Goal: Information Seeking & Learning: Compare options

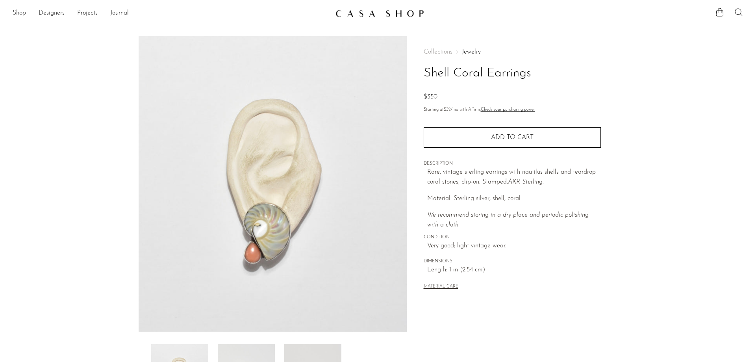
drag, startPoint x: 14, startPoint y: 12, endPoint x: 15, endPoint y: 16, distance: 4.4
click at [15, 12] on link "Shop" at bounding box center [19, 13] width 13 height 10
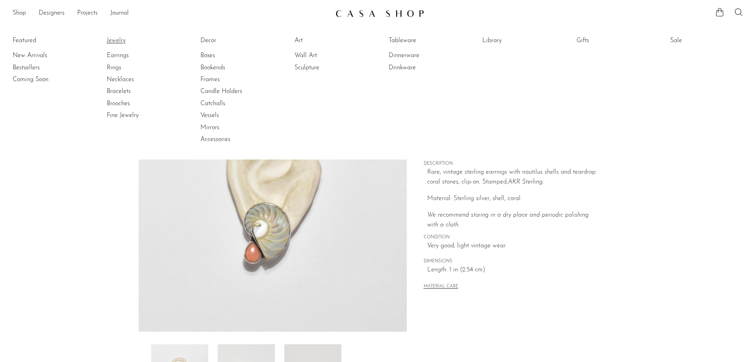
click at [131, 44] on link "Jewelry" at bounding box center [136, 40] width 59 height 9
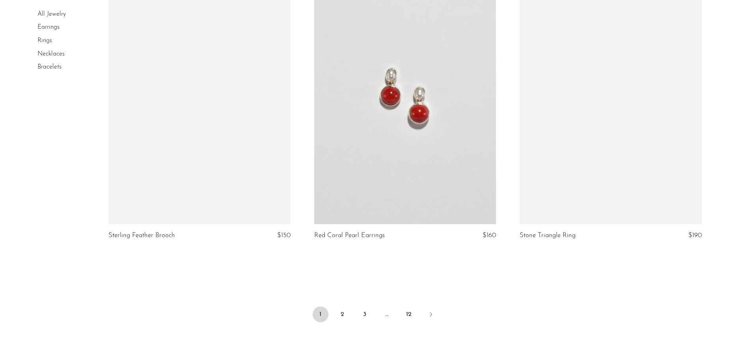
scroll to position [3349, 0]
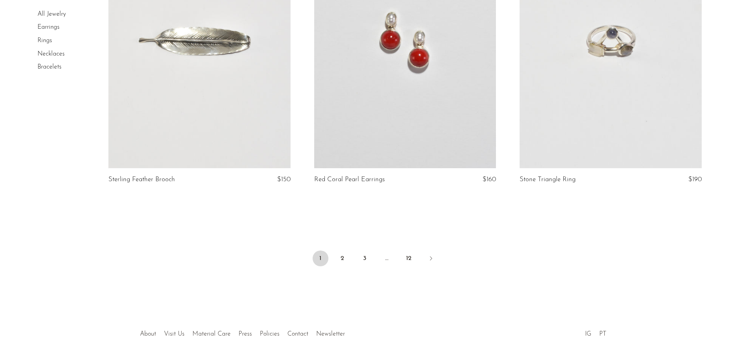
click at [338, 265] on li "2" at bounding box center [342, 259] width 16 height 17
click at [343, 256] on link "2" at bounding box center [342, 259] width 16 height 16
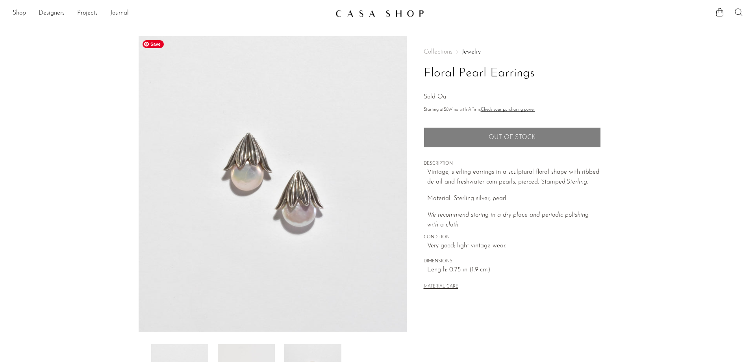
scroll to position [151, 0]
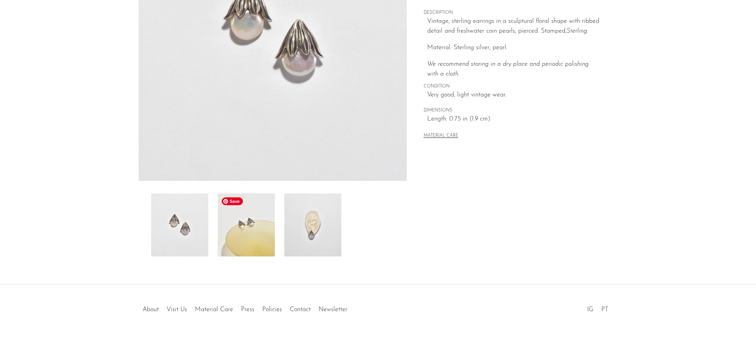
click at [260, 223] on img at bounding box center [246, 224] width 57 height 63
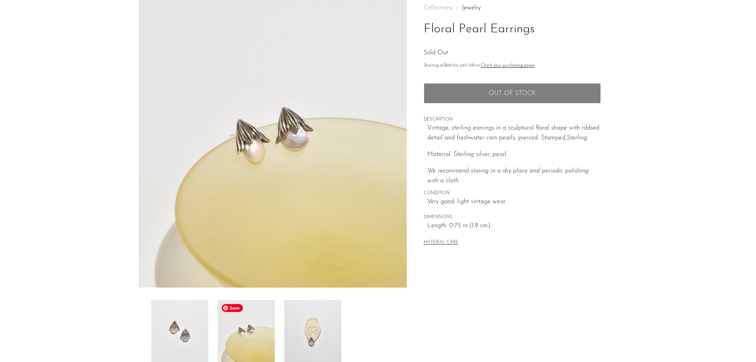
scroll to position [0, 0]
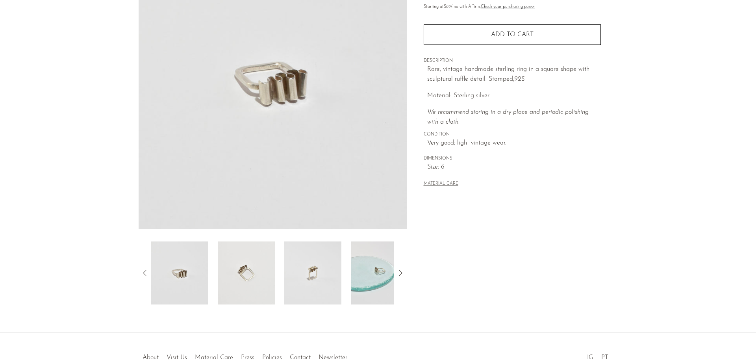
scroll to position [151, 0]
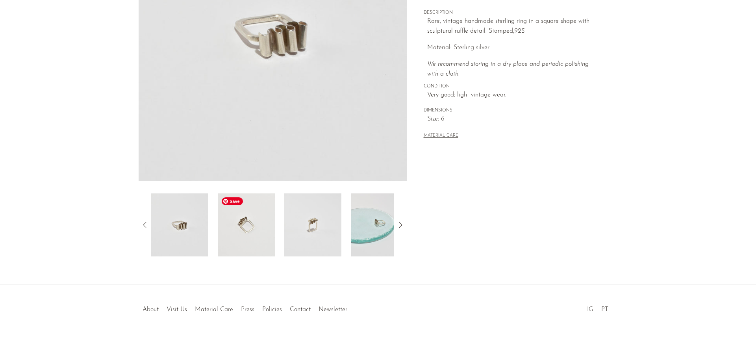
click at [243, 247] on img at bounding box center [246, 224] width 57 height 63
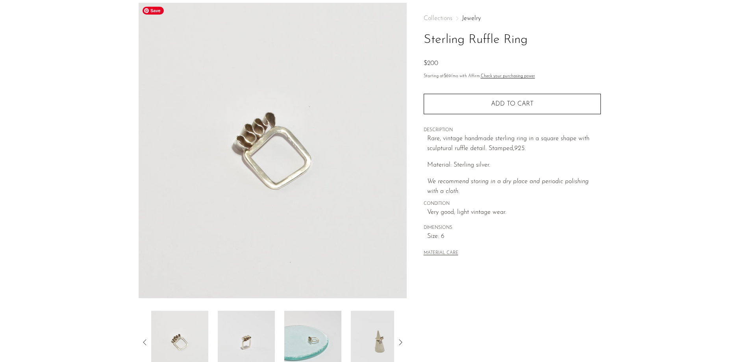
scroll to position [33, 0]
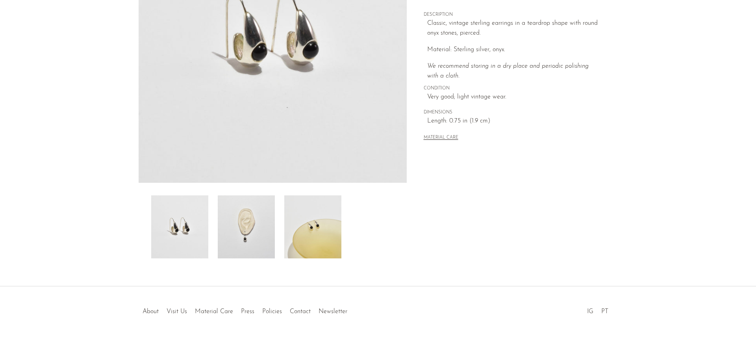
scroll to position [151, 0]
click at [269, 233] on img at bounding box center [246, 224] width 57 height 63
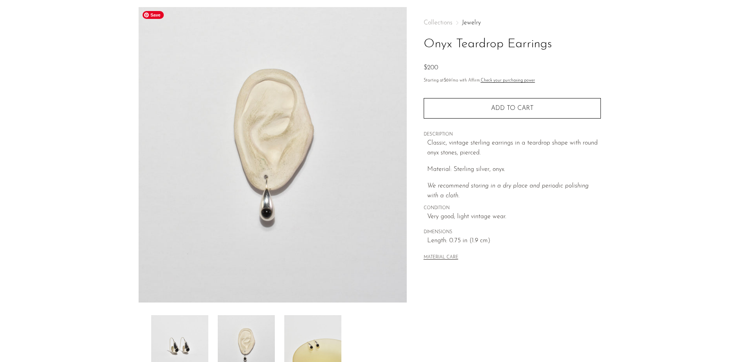
scroll to position [0, 0]
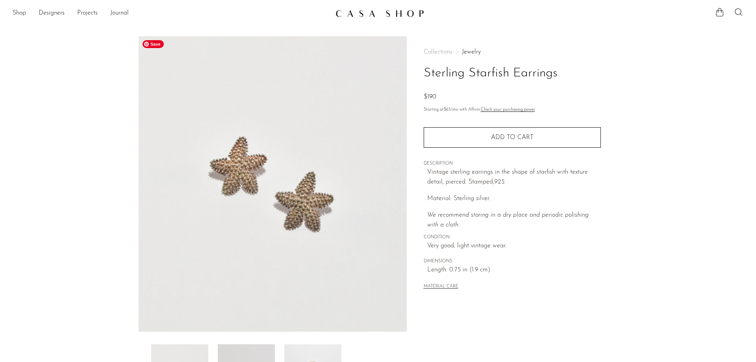
scroll to position [118, 0]
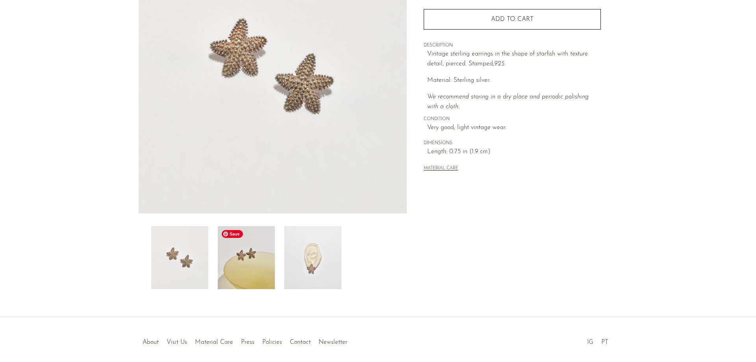
click at [262, 268] on img at bounding box center [246, 257] width 57 height 63
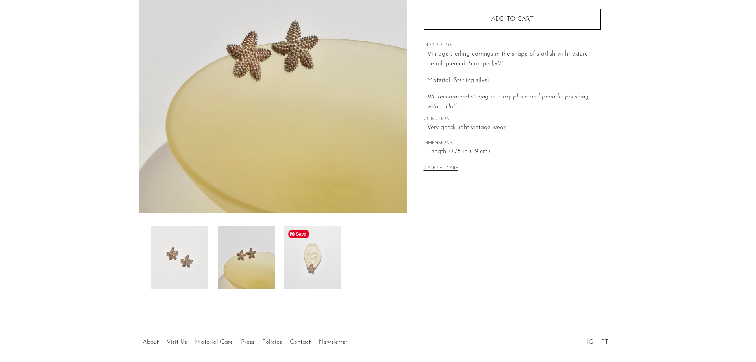
click at [301, 275] on img at bounding box center [312, 257] width 57 height 63
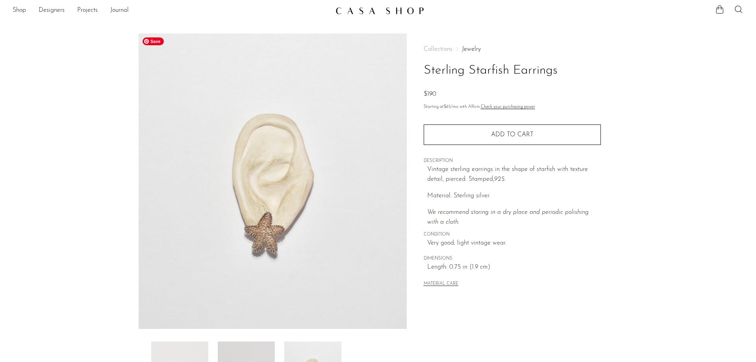
scroll to position [0, 0]
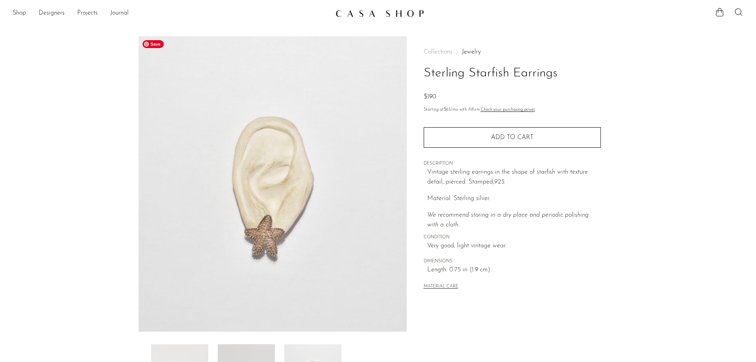
click at [268, 235] on img at bounding box center [273, 183] width 268 height 295
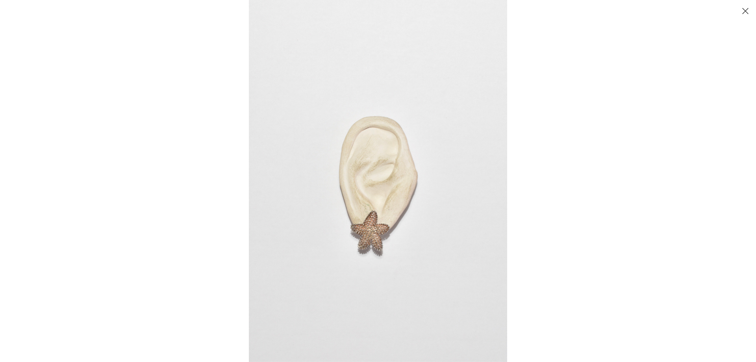
click at [351, 234] on img at bounding box center [378, 181] width 258 height 362
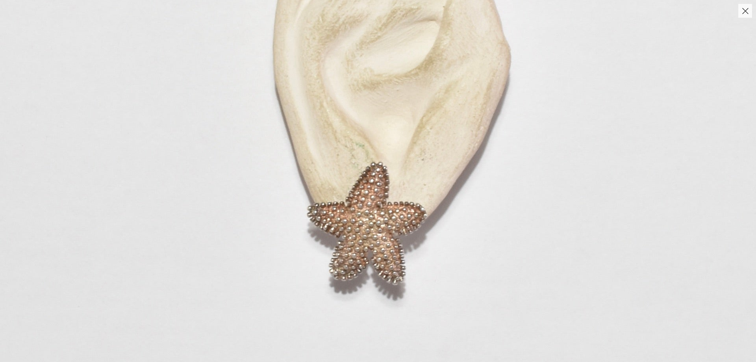
click at [349, 234] on img at bounding box center [391, 73] width 782 height 1095
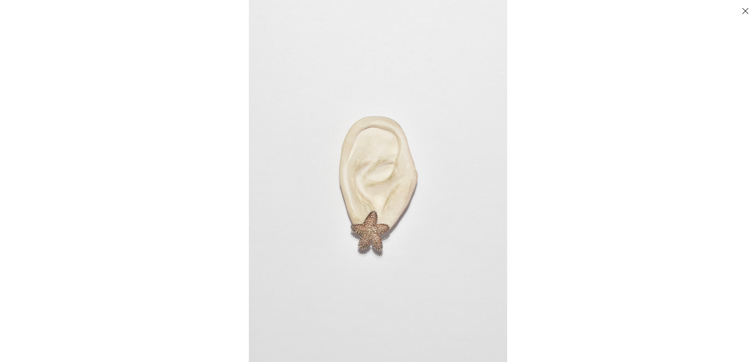
click at [743, 9] on button "Close" at bounding box center [746, 11] width 14 height 14
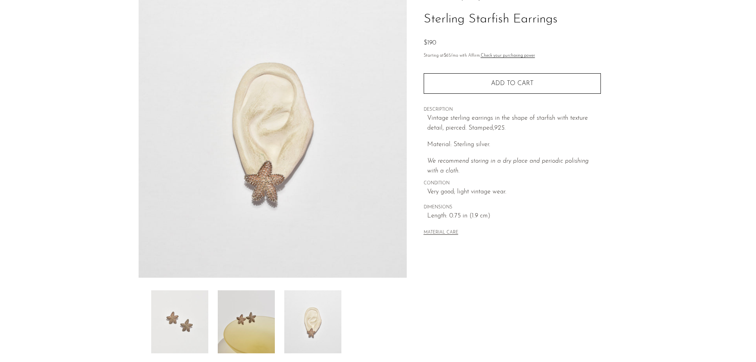
scroll to position [79, 0]
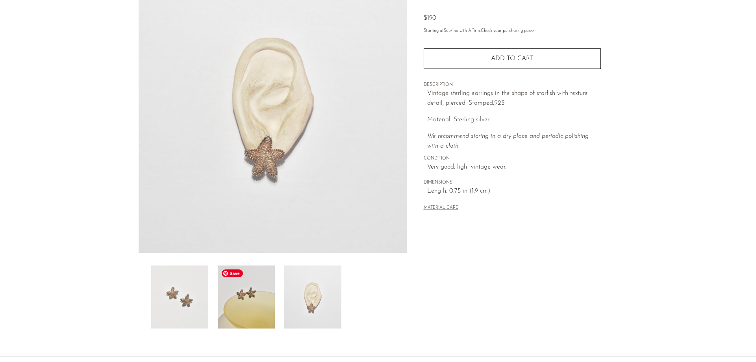
click at [248, 305] on img at bounding box center [246, 297] width 57 height 63
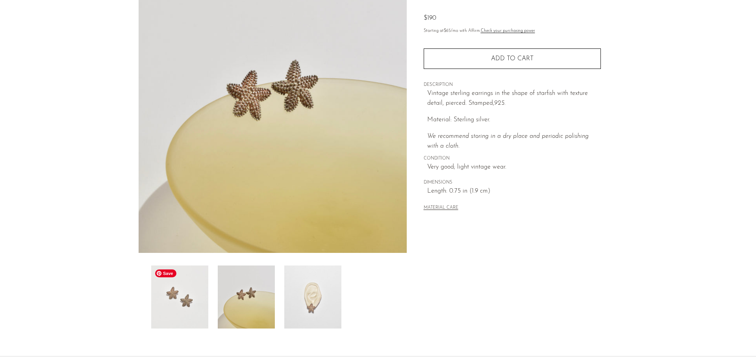
click at [190, 308] on img at bounding box center [179, 297] width 57 height 63
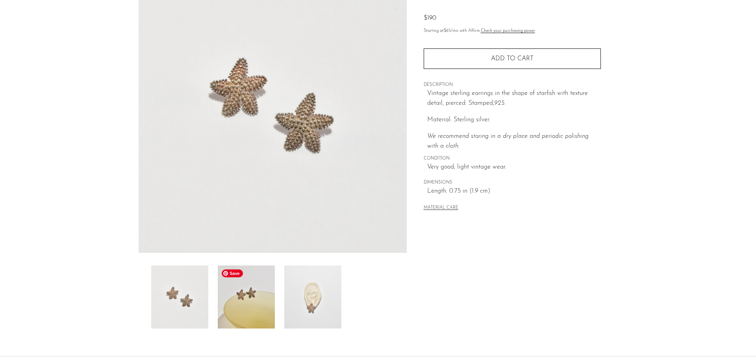
click at [236, 303] on img at bounding box center [246, 297] width 57 height 63
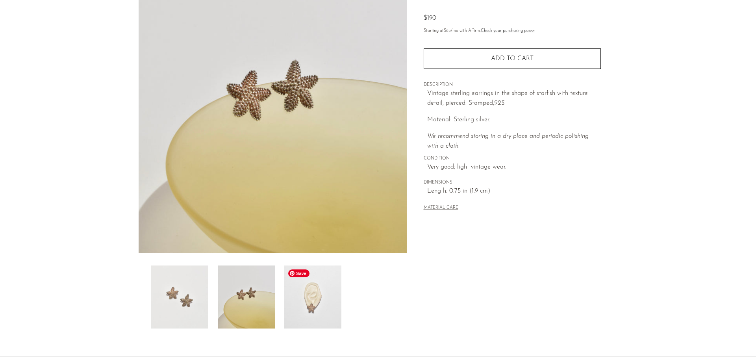
click at [285, 301] on img at bounding box center [312, 297] width 57 height 63
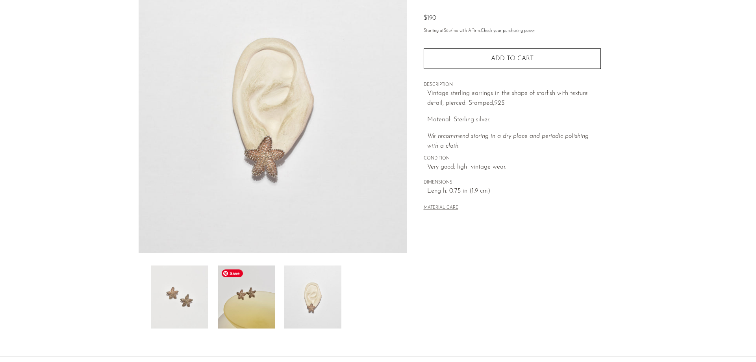
click at [249, 300] on img at bounding box center [246, 297] width 57 height 63
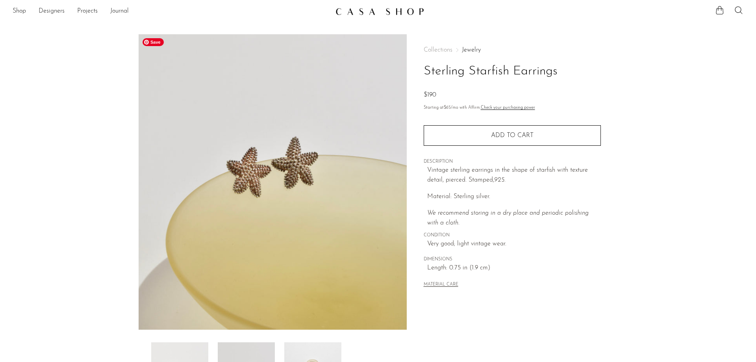
scroll to position [0, 0]
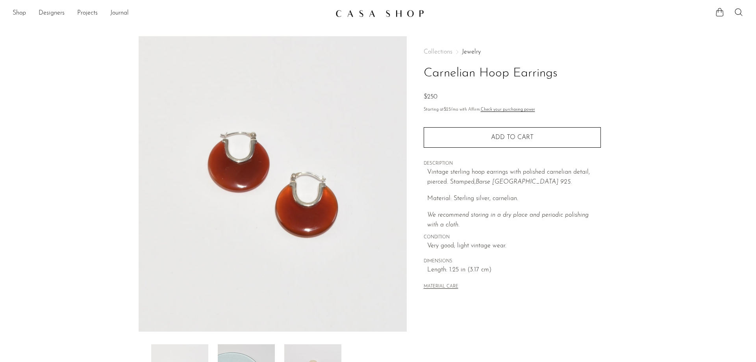
scroll to position [151, 0]
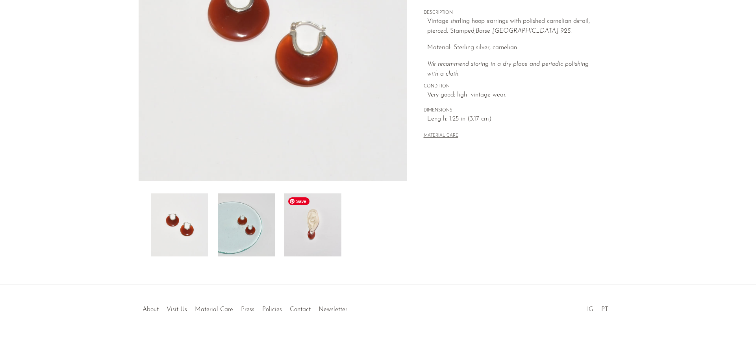
click at [337, 239] on img at bounding box center [312, 224] width 57 height 63
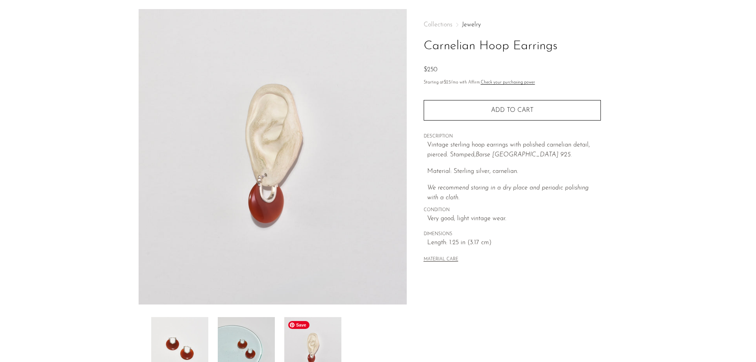
scroll to position [0, 0]
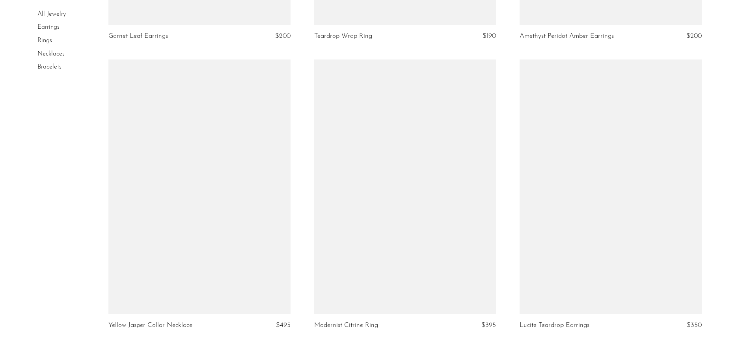
scroll to position [3270, 0]
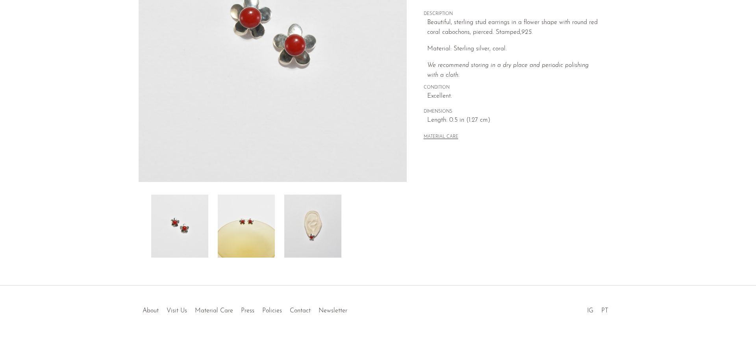
scroll to position [151, 0]
click at [237, 258] on div "Coral Flower Earrings $150" at bounding box center [378, 84] width 756 height 399
click at [304, 238] on img at bounding box center [312, 224] width 57 height 63
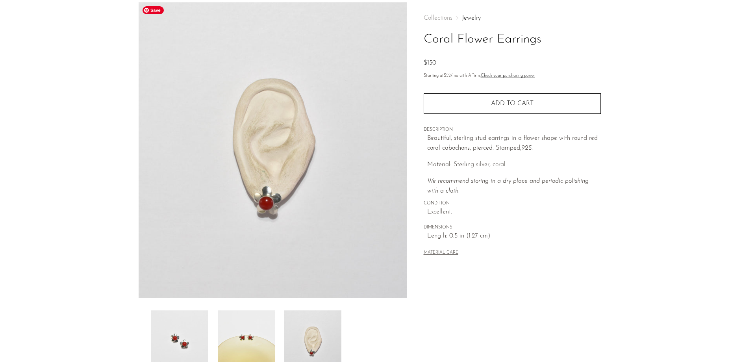
scroll to position [33, 0]
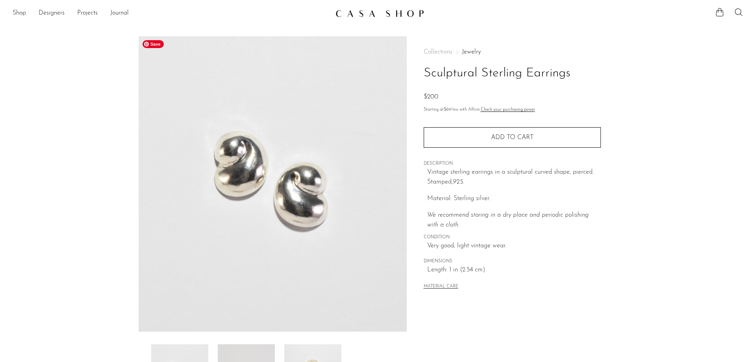
scroll to position [151, 0]
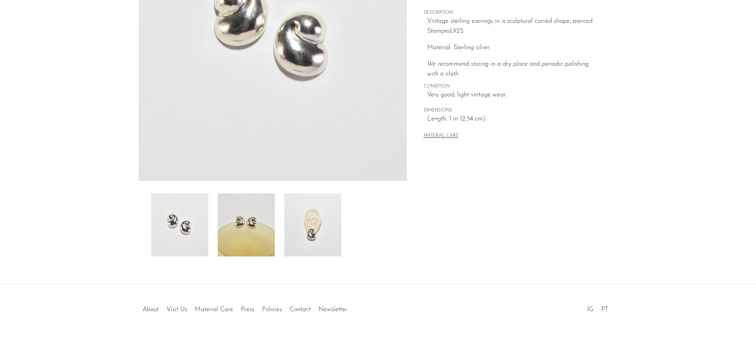
click at [235, 235] on img at bounding box center [246, 224] width 57 height 63
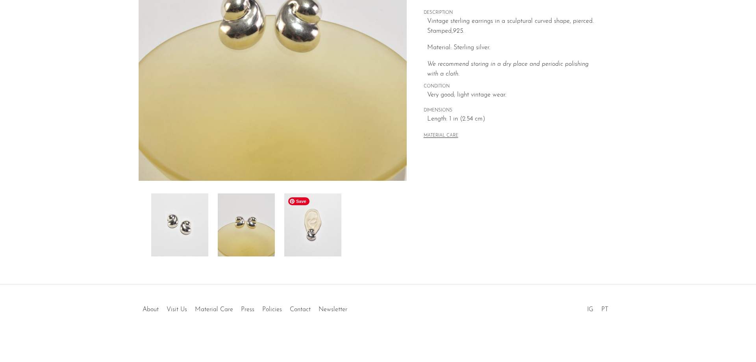
click at [312, 246] on img at bounding box center [312, 224] width 57 height 63
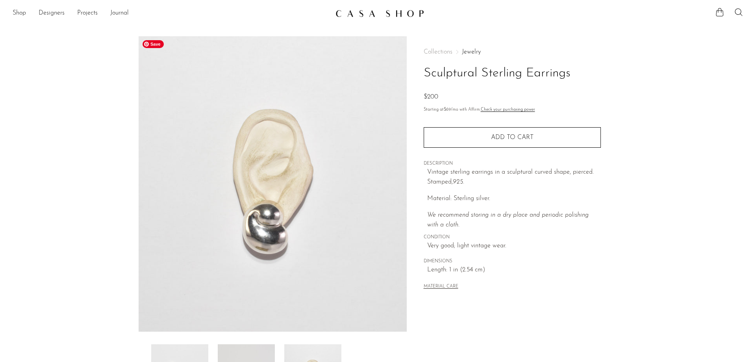
scroll to position [118, 0]
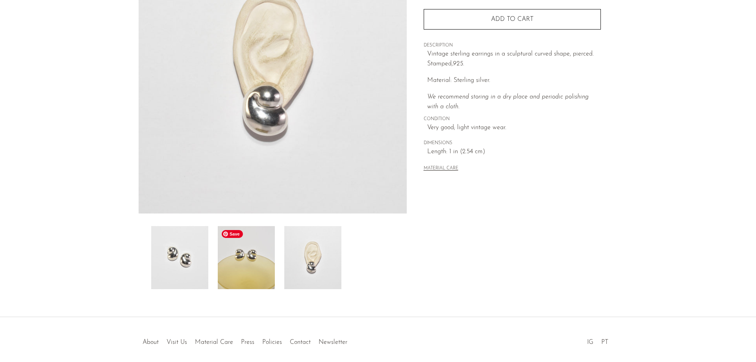
click at [252, 274] on img at bounding box center [246, 257] width 57 height 63
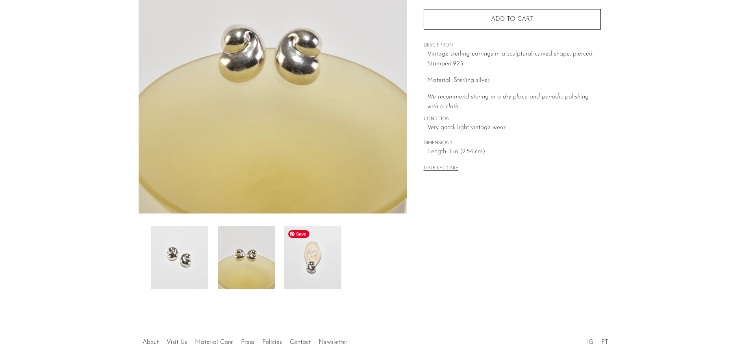
click at [323, 270] on img at bounding box center [312, 257] width 57 height 63
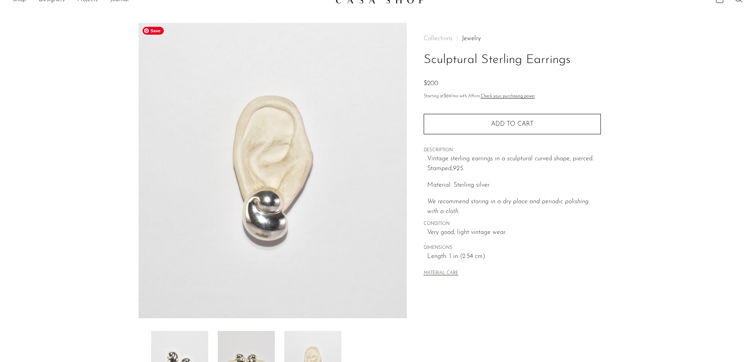
scroll to position [0, 0]
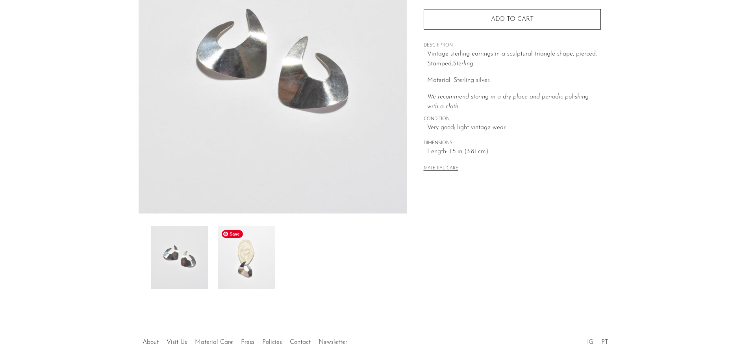
click at [246, 267] on img at bounding box center [246, 257] width 57 height 63
